Goal: Information Seeking & Learning: Learn about a topic

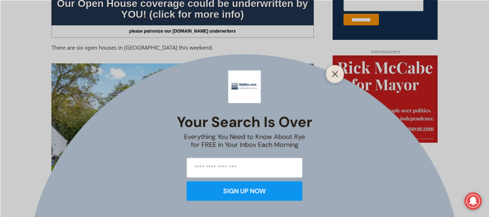
scroll to position [361, 0]
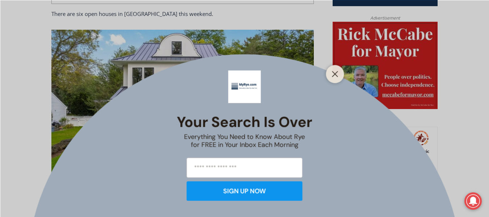
click at [340, 71] on div at bounding box center [335, 74] width 18 height 18
click at [336, 71] on icon "Close" at bounding box center [335, 74] width 7 height 7
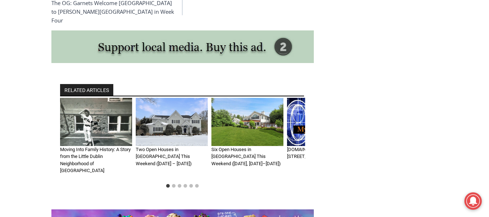
scroll to position [2037, 0]
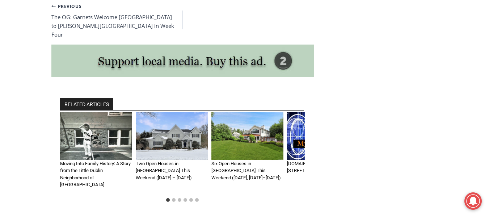
click at [88, 125] on img "1 of 6" at bounding box center [96, 136] width 72 height 48
click at [90, 161] on link "Moving Into Family History: A Story from the Little Dublin Neighborhood of [GEO…" at bounding box center [95, 174] width 71 height 27
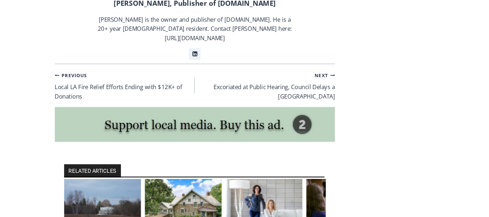
scroll to position [4492, 0]
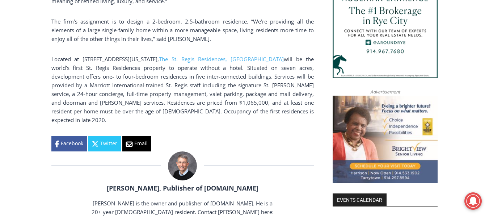
scroll to position [710, 0]
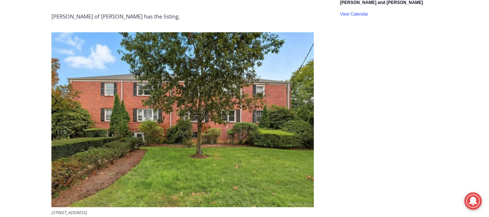
scroll to position [1435, 0]
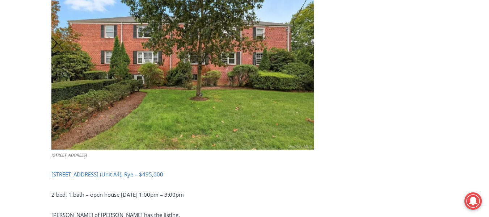
click at [102, 172] on link "[STREET_ADDRESS] (Unit A4), Rye – $495,000" at bounding box center [107, 174] width 112 height 7
